Goal: Task Accomplishment & Management: Manage account settings

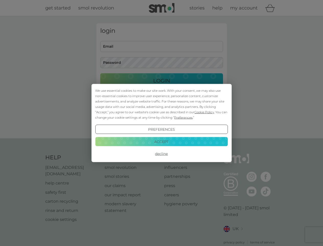
click at [205, 112] on span "Cookie Policy" at bounding box center [205, 112] width 20 height 4
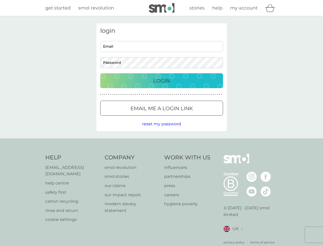
click at [183, 117] on div "login Email Password Login ● ● ● ● ● ● ● ● ● ● ● ● ● ● ● ● ● ● ● ● ● ● ● ● ● ● …" at bounding box center [161, 77] width 131 height 108
click at [162, 129] on div "login Email Password Login ● ● ● ● ● ● ● ● ● ● ● ● ● ● ● ● ● ● ● ● ● ● ● ● ● ● …" at bounding box center [161, 77] width 131 height 108
click at [162, 154] on div "Help [EMAIL_ADDRESS][DOMAIN_NAME] help centre safety first carton recycling rin…" at bounding box center [161, 199] width 233 height 91
click at [162, 141] on div "Help [EMAIL_ADDRESS][DOMAIN_NAME] help centre safety first carton recycling rin…" at bounding box center [161, 199] width 323 height 122
